Goal: Find specific page/section: Find specific page/section

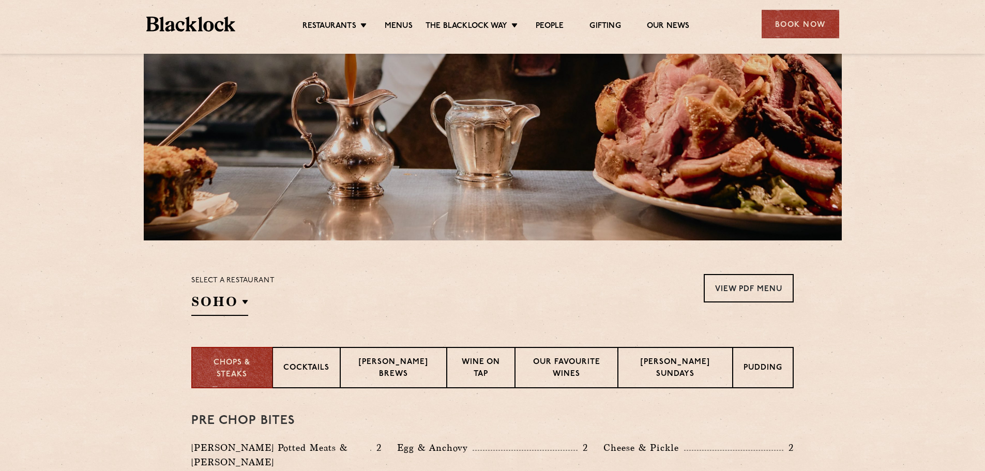
scroll to position [155, 0]
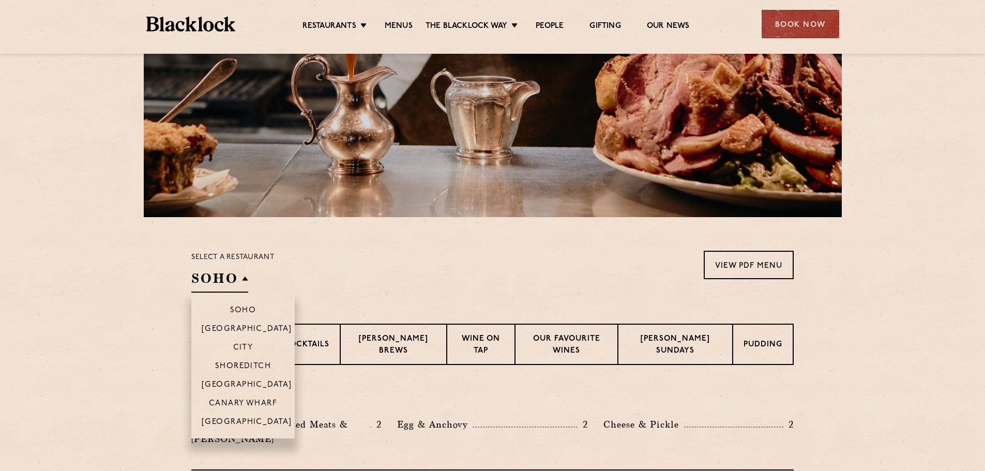
click at [246, 280] on h2 "SOHO" at bounding box center [219, 280] width 57 height 23
drag, startPoint x: 245, startPoint y: 347, endPoint x: 261, endPoint y: 339, distance: 17.3
click at [245, 347] on p "City" at bounding box center [243, 348] width 20 height 10
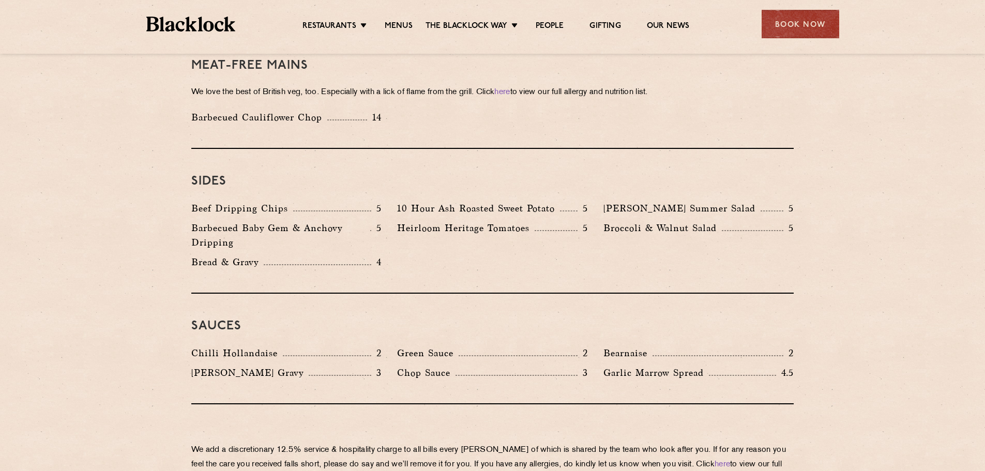
scroll to position [1500, 0]
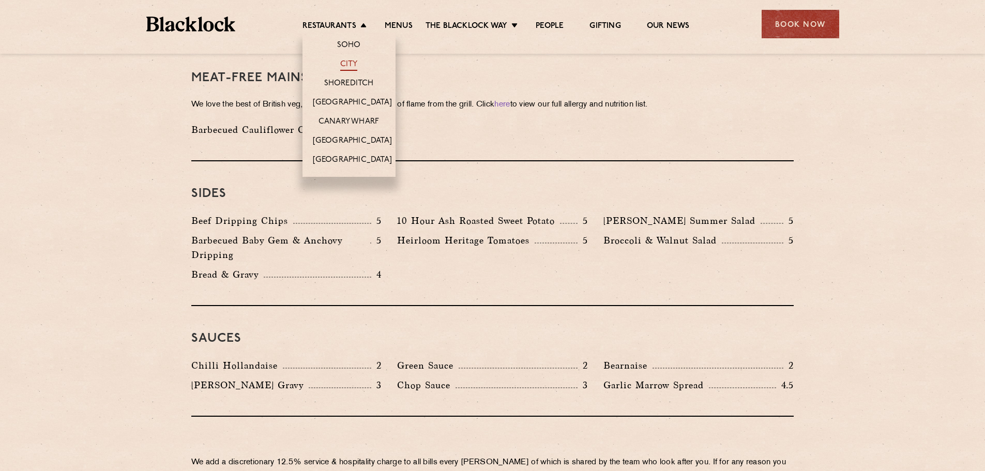
click at [349, 61] on link "City" at bounding box center [349, 64] width 18 height 11
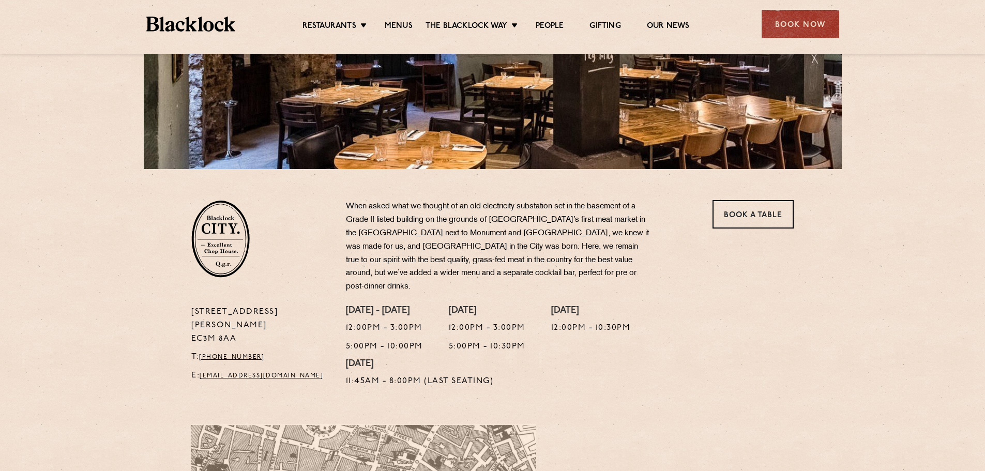
scroll to position [155, 0]
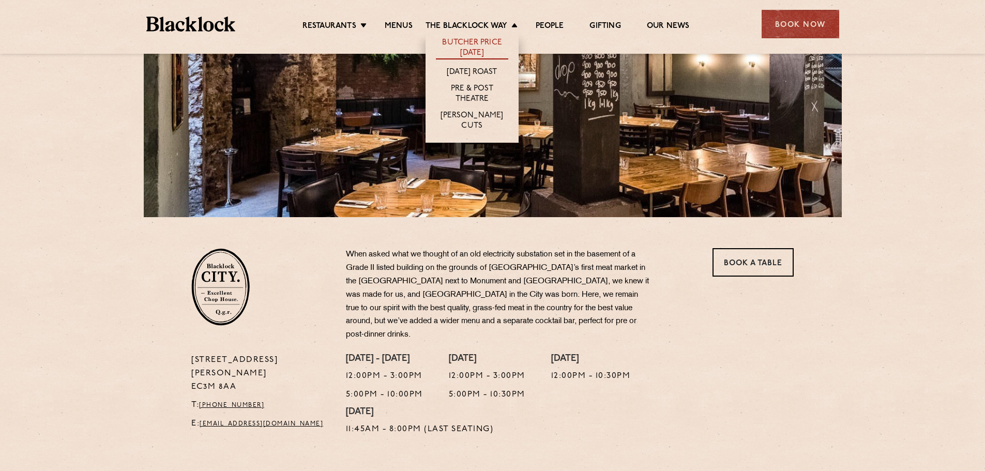
click at [467, 45] on link "Butcher Price [DATE]" at bounding box center [472, 49] width 72 height 22
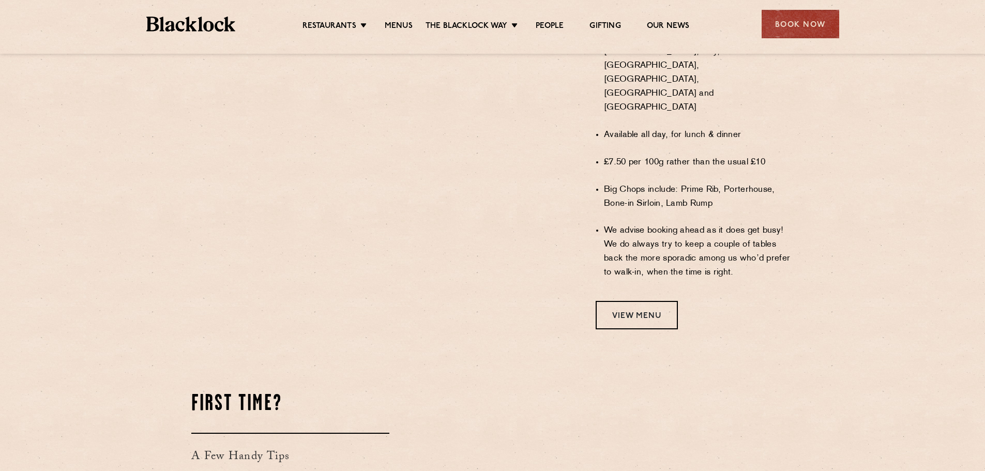
scroll to position [879, 0]
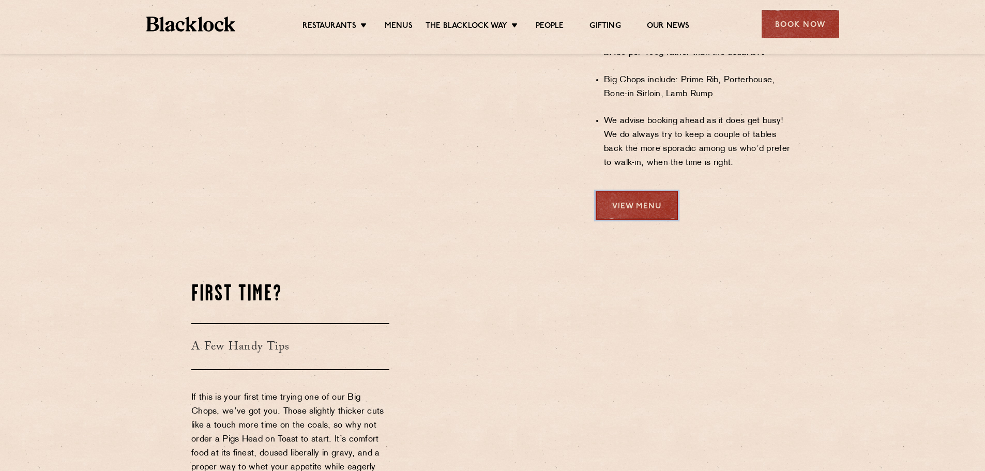
click at [622, 196] on link "View Menu" at bounding box center [637, 209] width 82 height 28
